Goal: Transaction & Acquisition: Purchase product/service

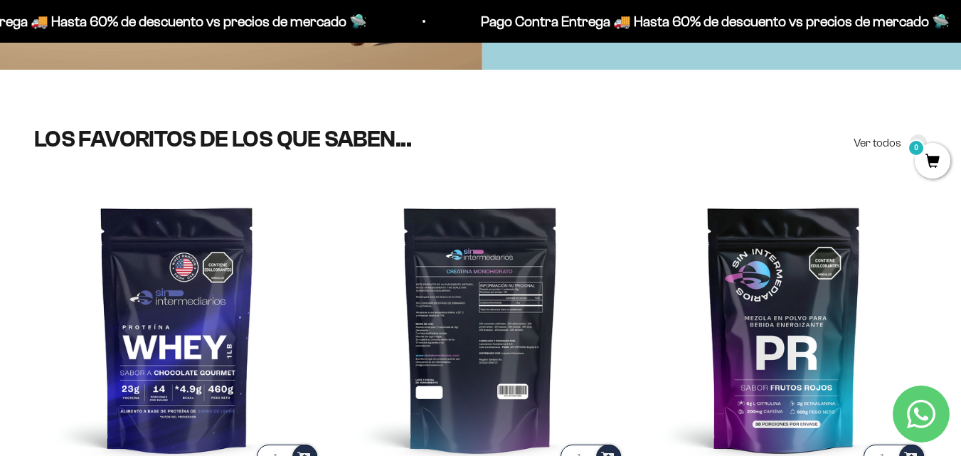
scroll to position [629, 0]
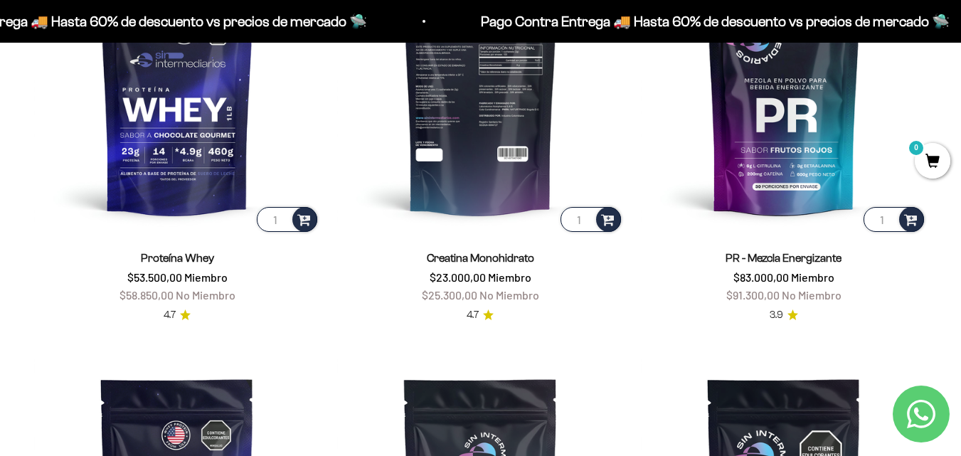
click at [440, 218] on img at bounding box center [480, 91] width 286 height 286
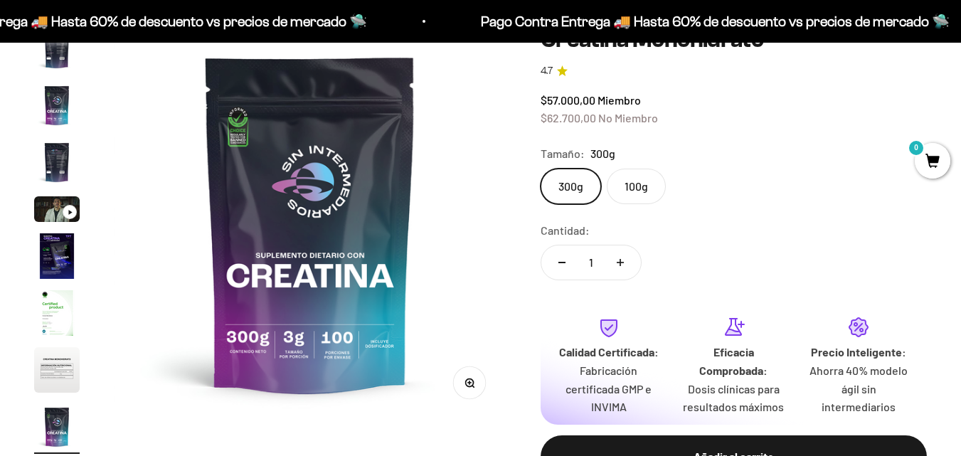
scroll to position [0, 3209]
click at [656, 182] on label "100g" at bounding box center [636, 187] width 59 height 36
click at [541, 169] on input "100g" at bounding box center [540, 168] width 1 height 1
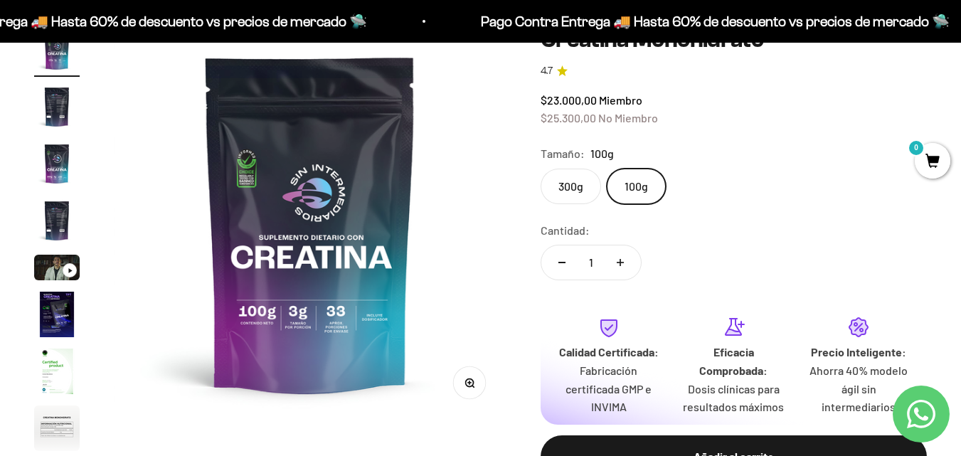
click at [656, 182] on label "100g" at bounding box center [636, 187] width 59 height 36
click at [541, 169] on input "100g" at bounding box center [540, 168] width 1 height 1
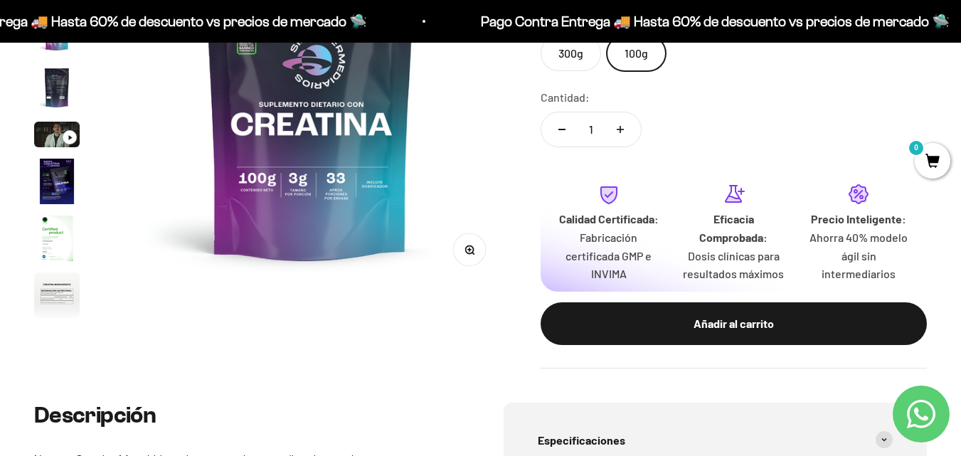
click at [580, 63] on label "300g" at bounding box center [571, 54] width 60 height 36
click at [541, 36] on input "300g" at bounding box center [540, 35] width 1 height 1
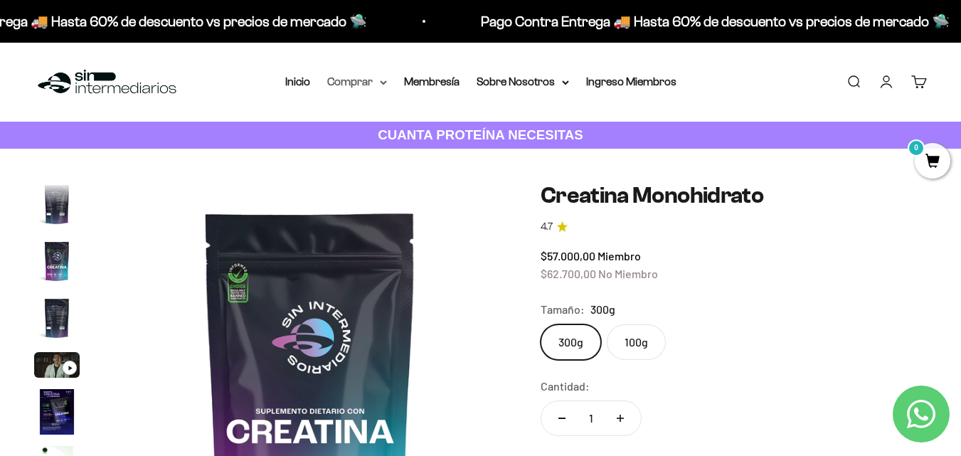
click at [356, 82] on summary "Comprar" at bounding box center [357, 82] width 60 height 18
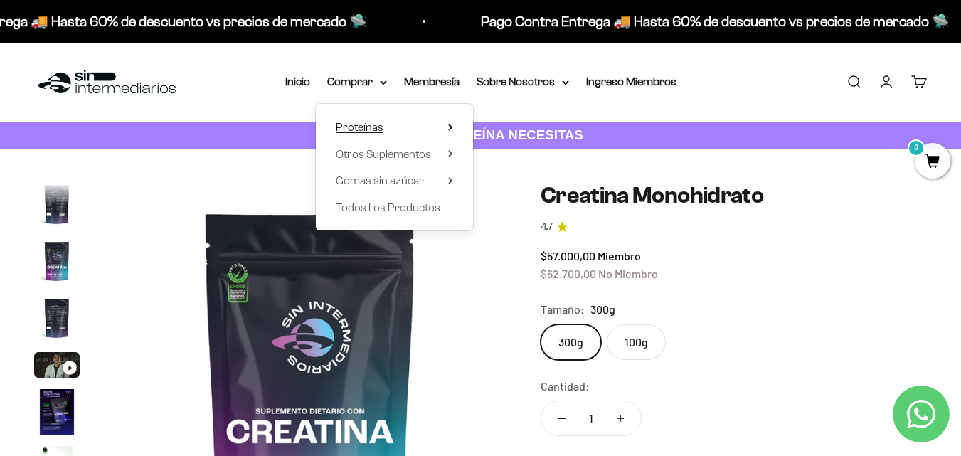
click at [418, 121] on summary "Proteínas" at bounding box center [394, 127] width 117 height 18
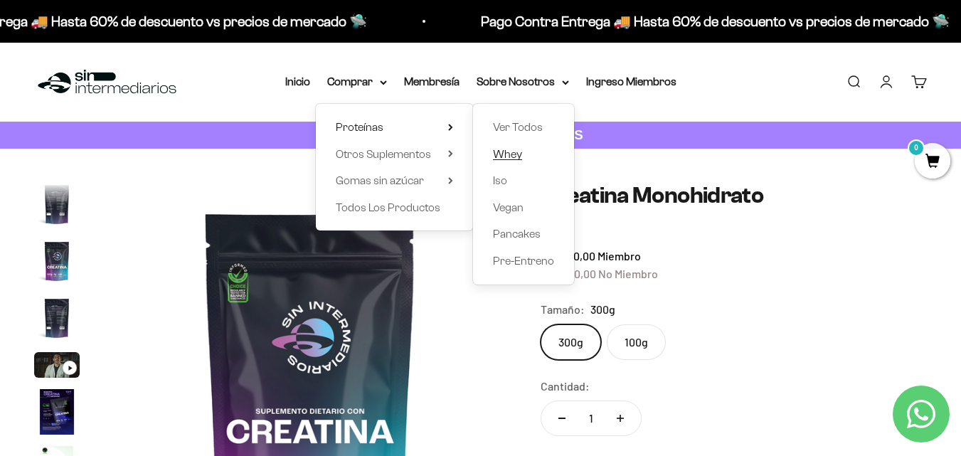
click at [511, 152] on span "Whey" at bounding box center [507, 154] width 29 height 12
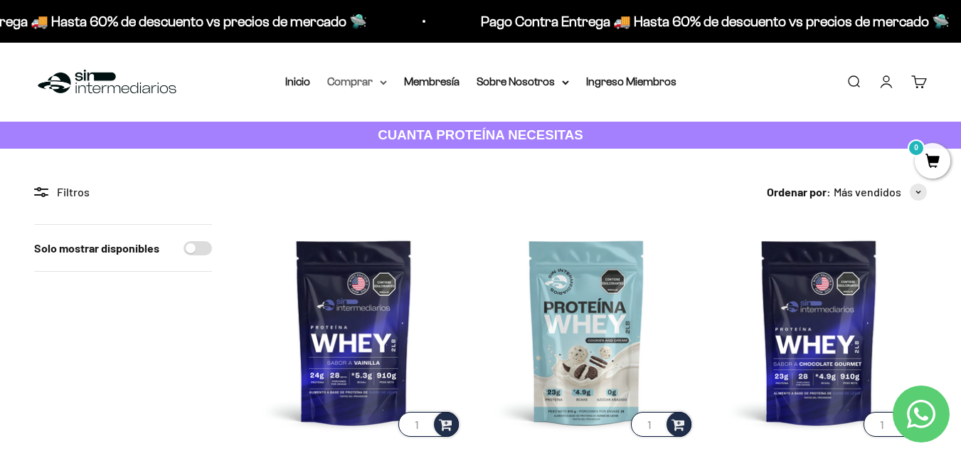
click at [331, 84] on summary "Comprar" at bounding box center [357, 82] width 60 height 18
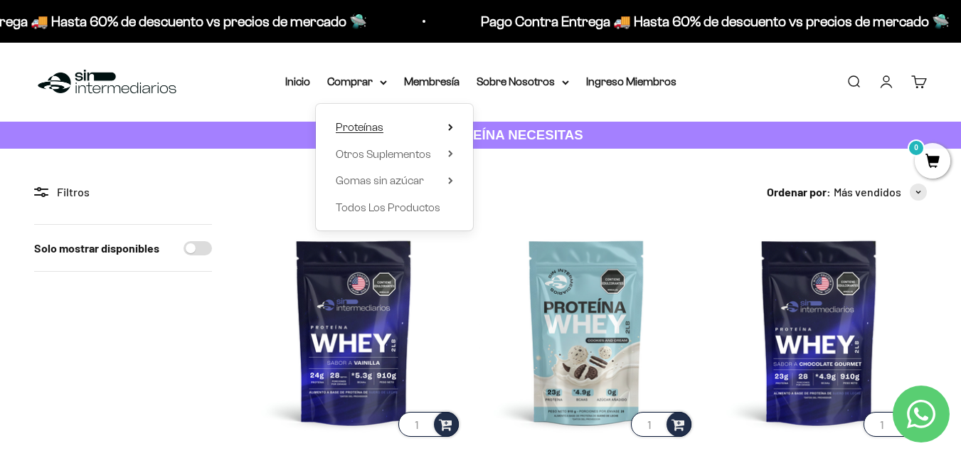
click at [425, 126] on summary "Proteínas" at bounding box center [394, 127] width 117 height 18
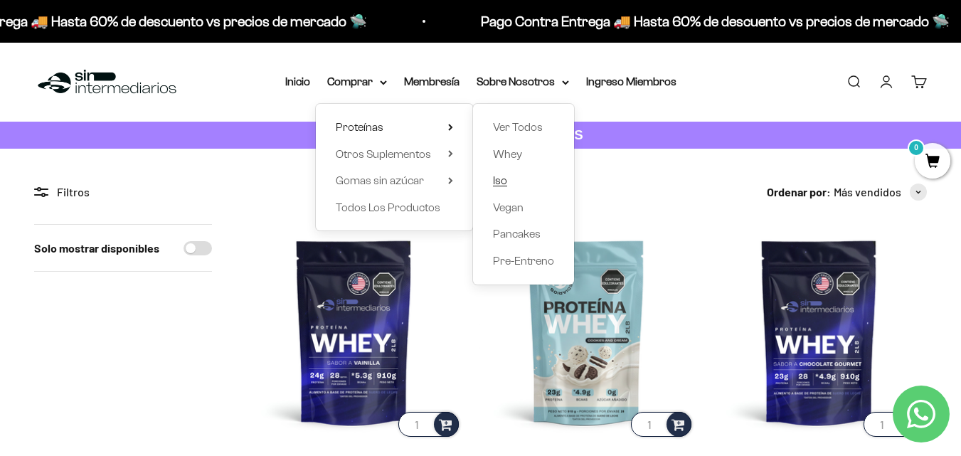
click at [504, 181] on span "Iso" at bounding box center [500, 180] width 14 height 12
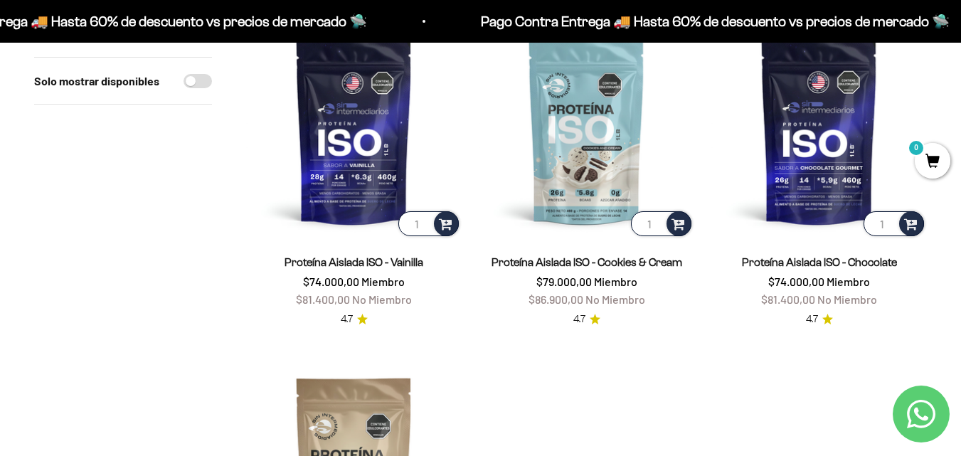
scroll to position [201, 0]
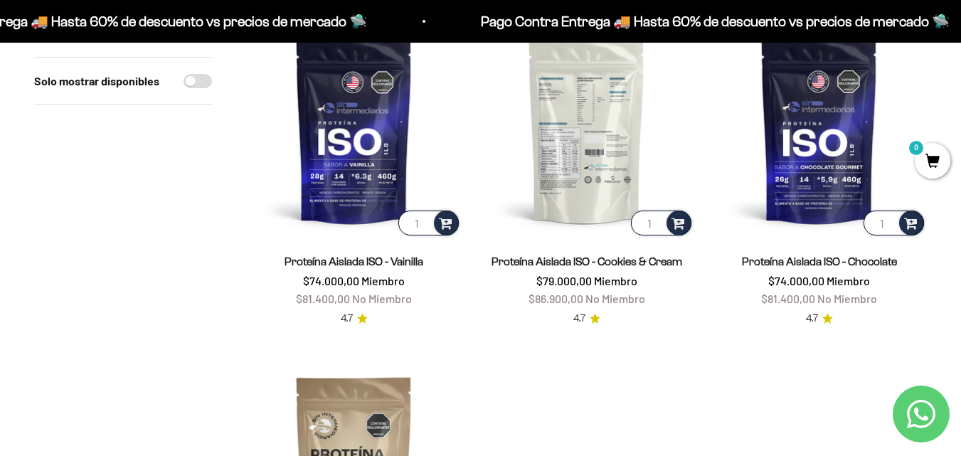
click at [579, 156] on img at bounding box center [587, 131] width 216 height 216
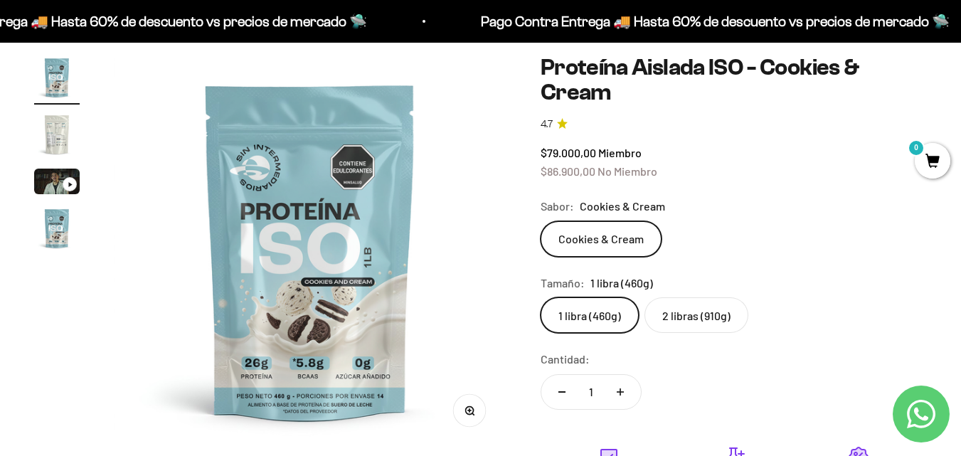
click at [679, 324] on label "2 libras (910g)" at bounding box center [696, 315] width 104 height 36
click at [541, 297] on input "2 libras (910g)" at bounding box center [540, 297] width 1 height 1
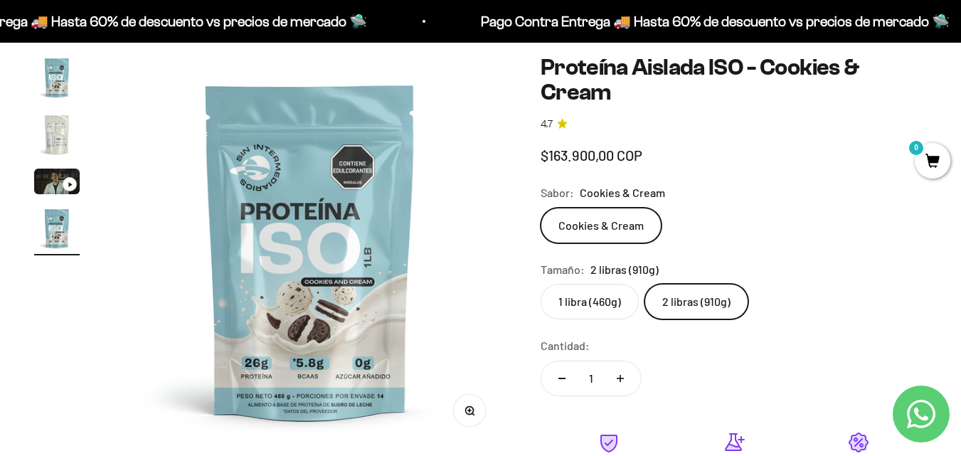
scroll to position [0, 1203]
